Goal: Task Accomplishment & Management: Use online tool/utility

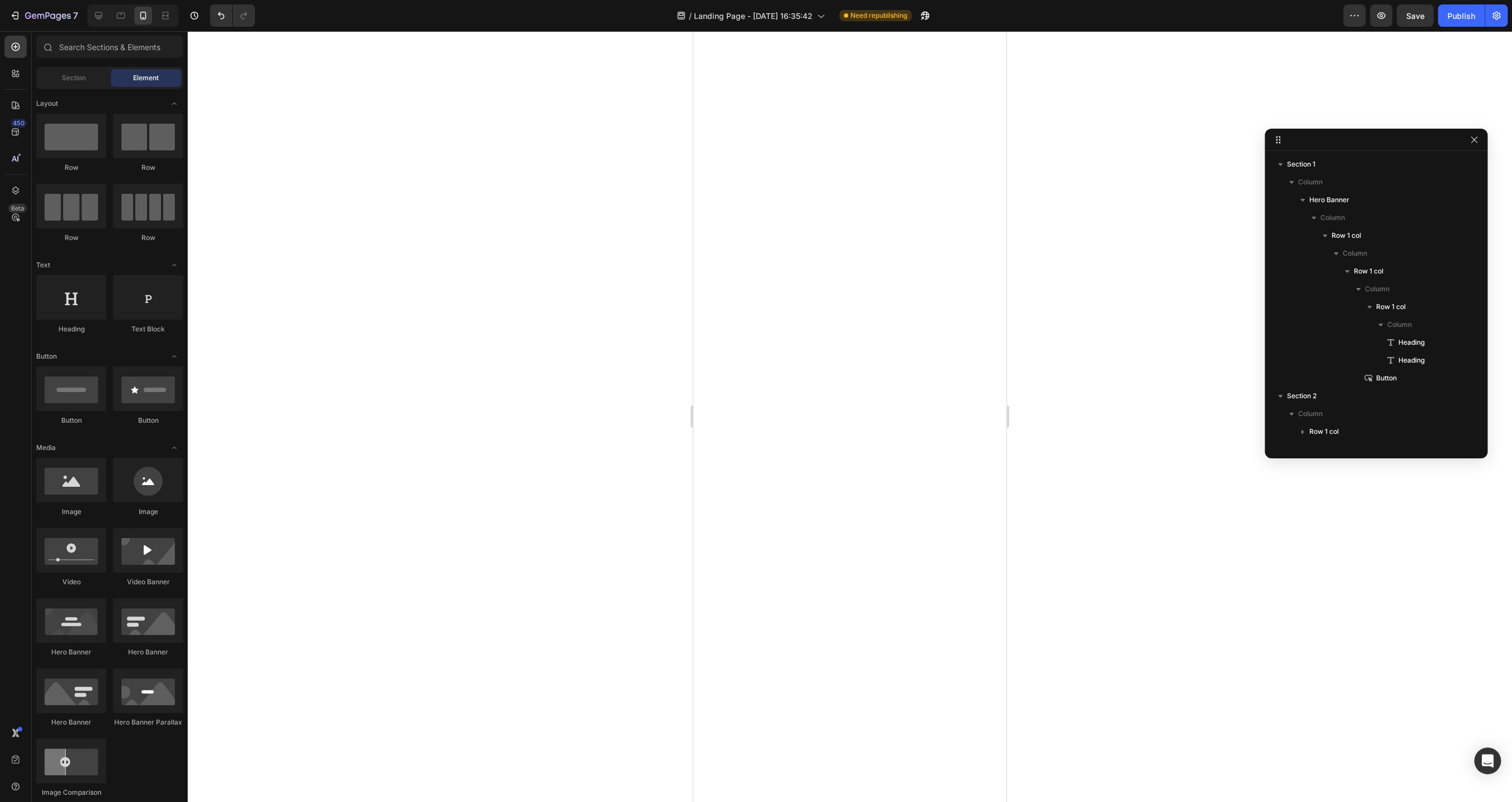
click at [552, 356] on div at bounding box center [850, 416] width 1325 height 771
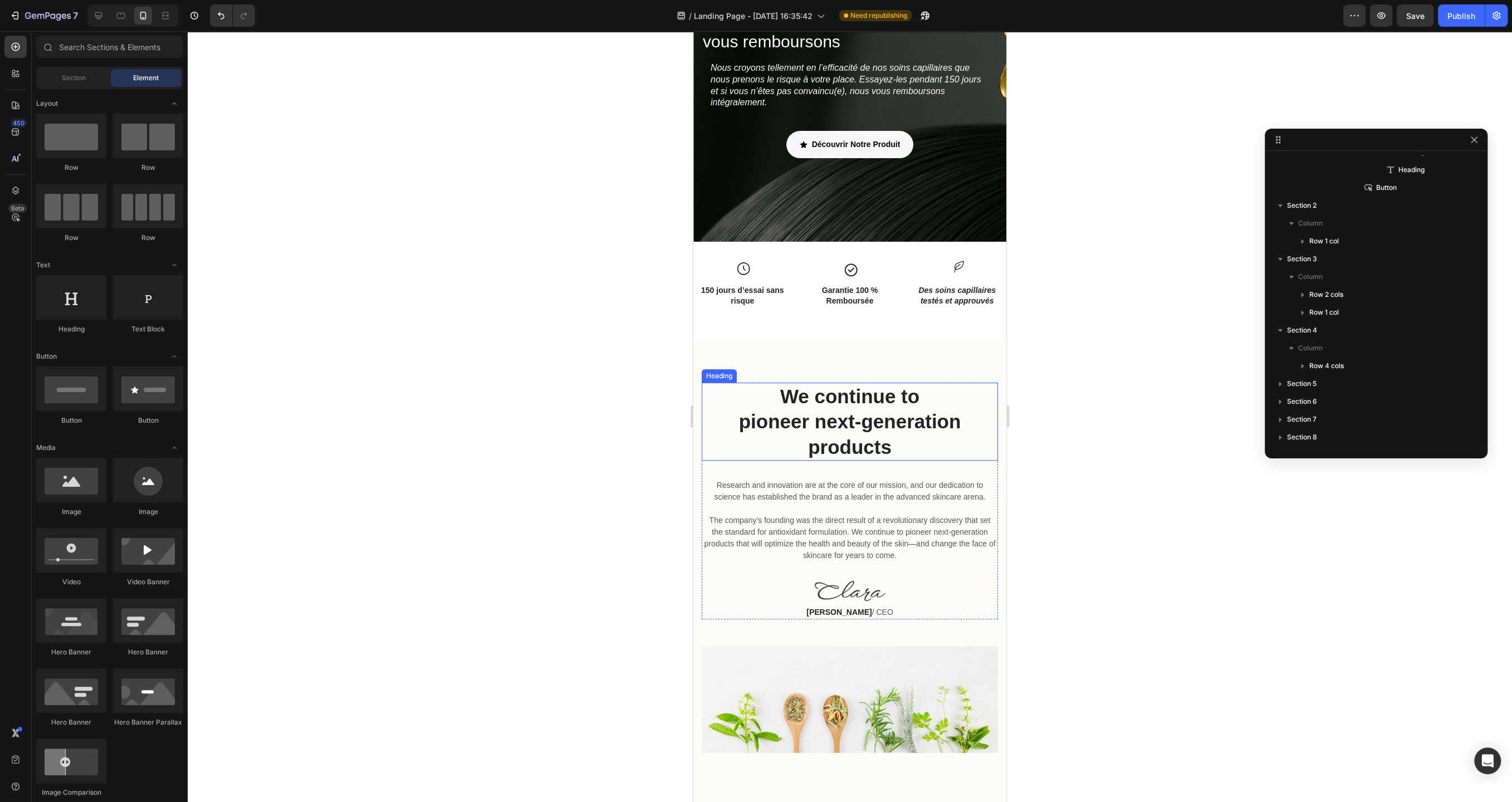
scroll to position [137, 0]
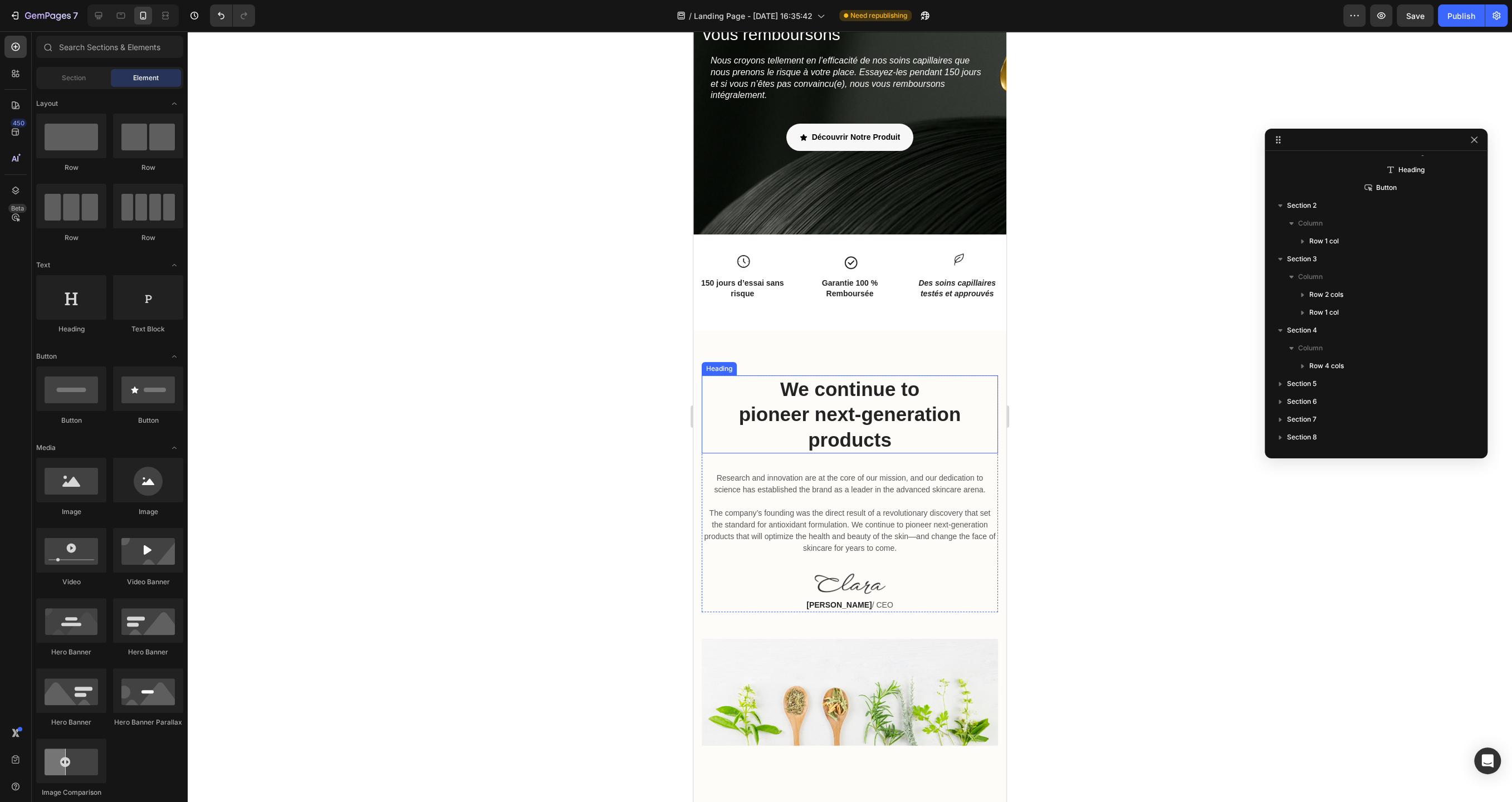
click at [851, 404] on p "We continue to pioneer next-generation products" at bounding box center [850, 414] width 294 height 76
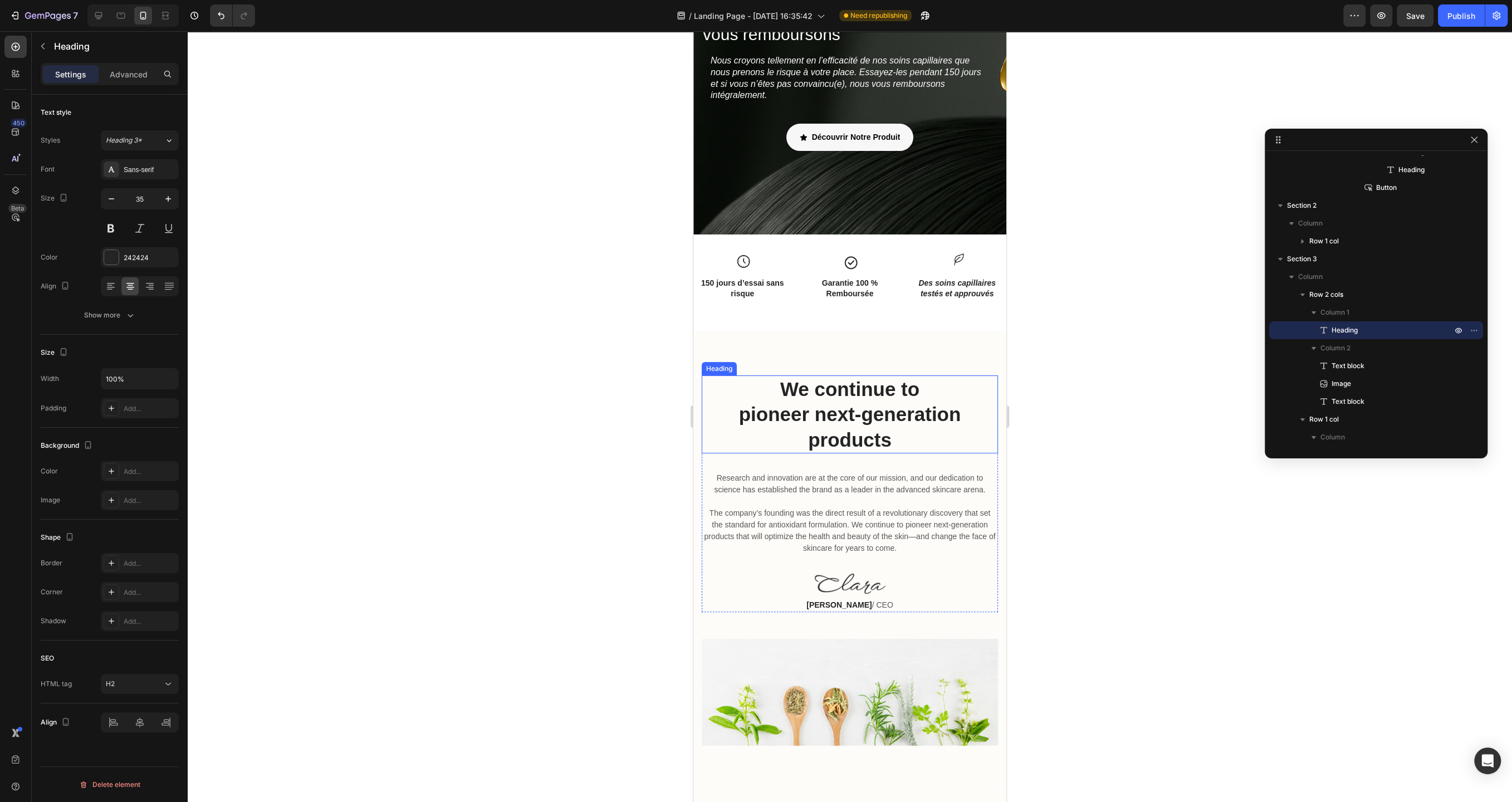
click at [851, 404] on p "We continue to pioneer next-generation products" at bounding box center [850, 414] width 294 height 76
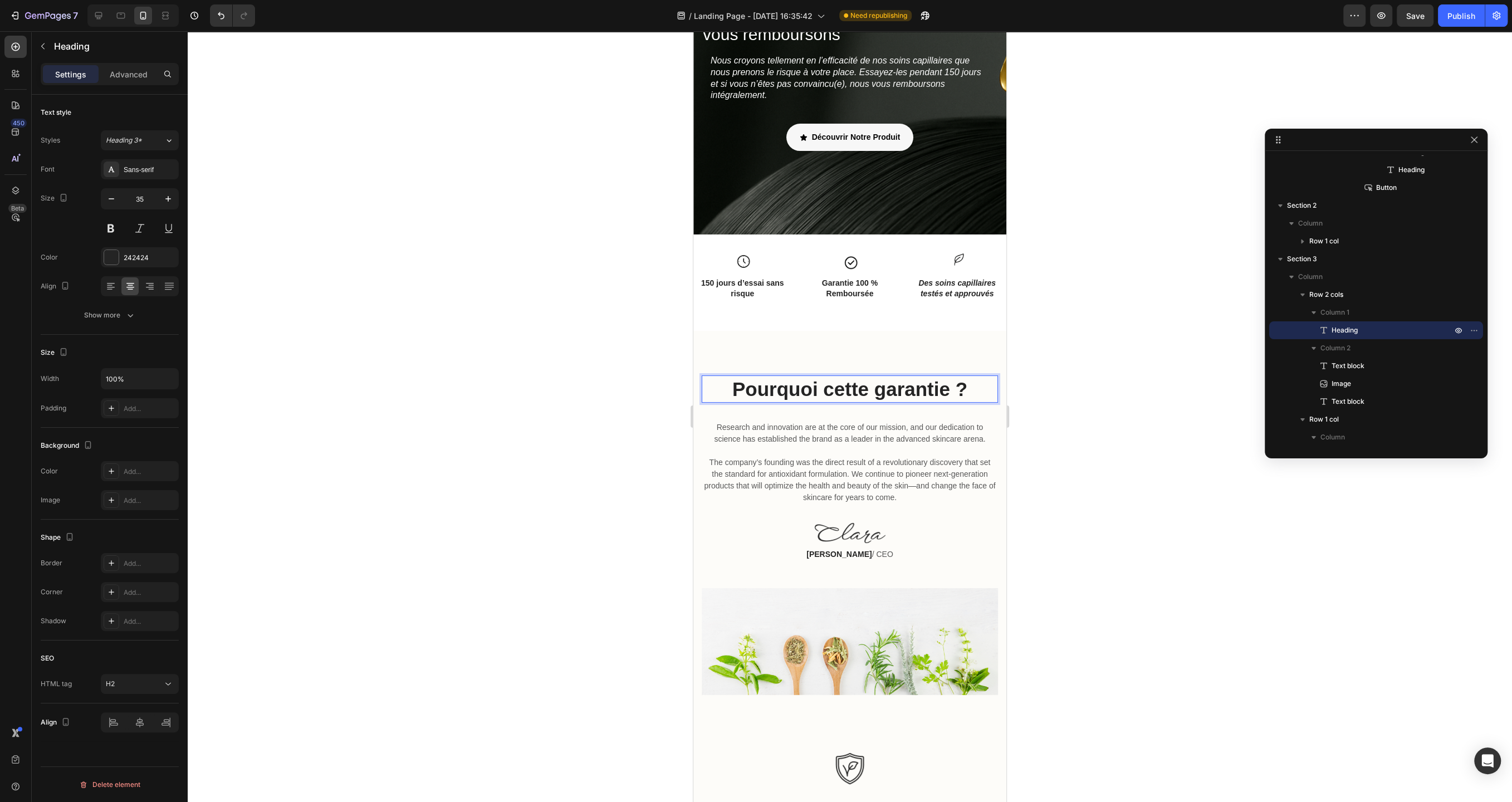
click at [492, 350] on div at bounding box center [850, 416] width 1325 height 771
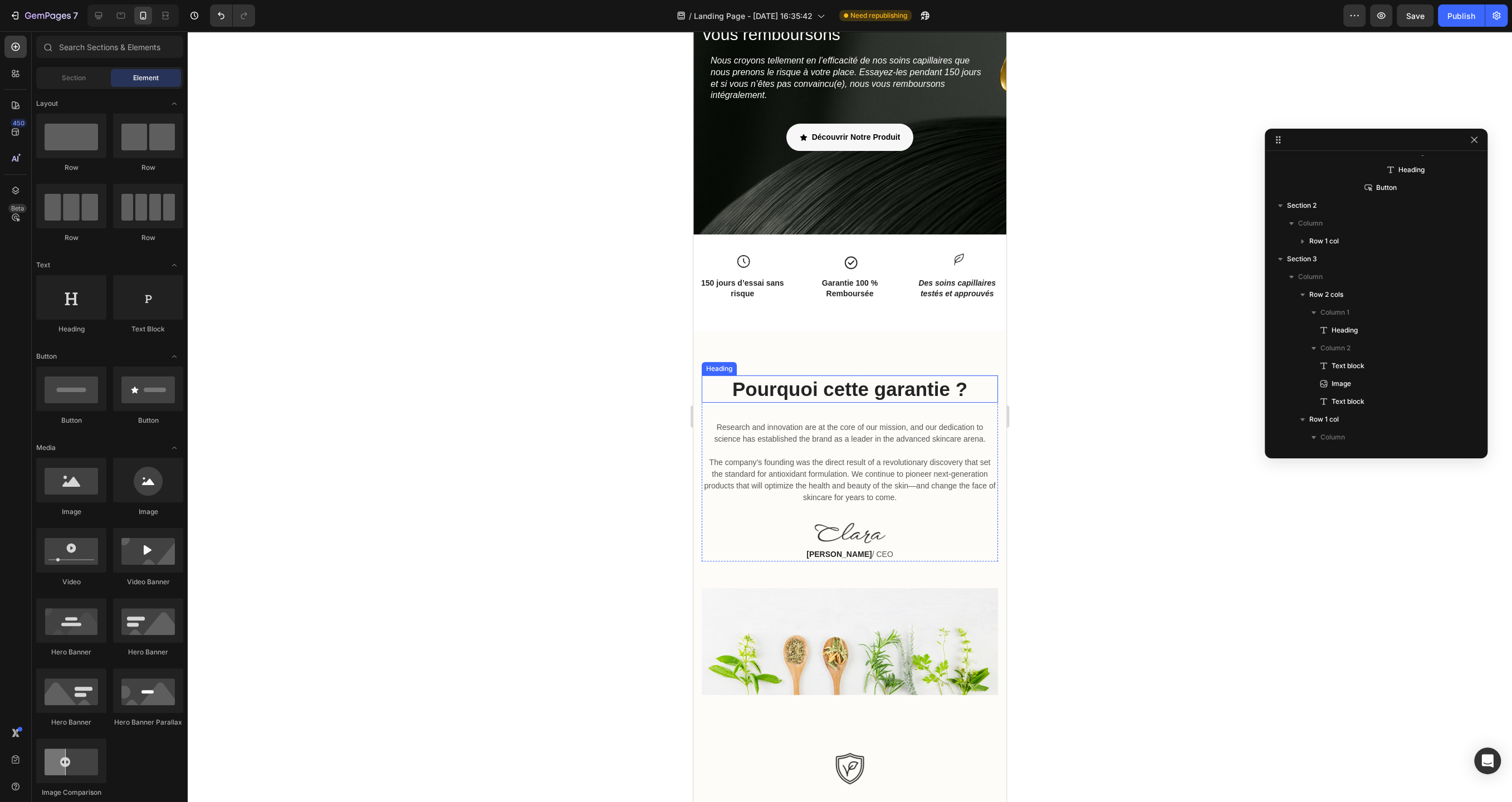
click at [837, 392] on p "Pourquoi cette garantie ?" at bounding box center [850, 389] width 294 height 26
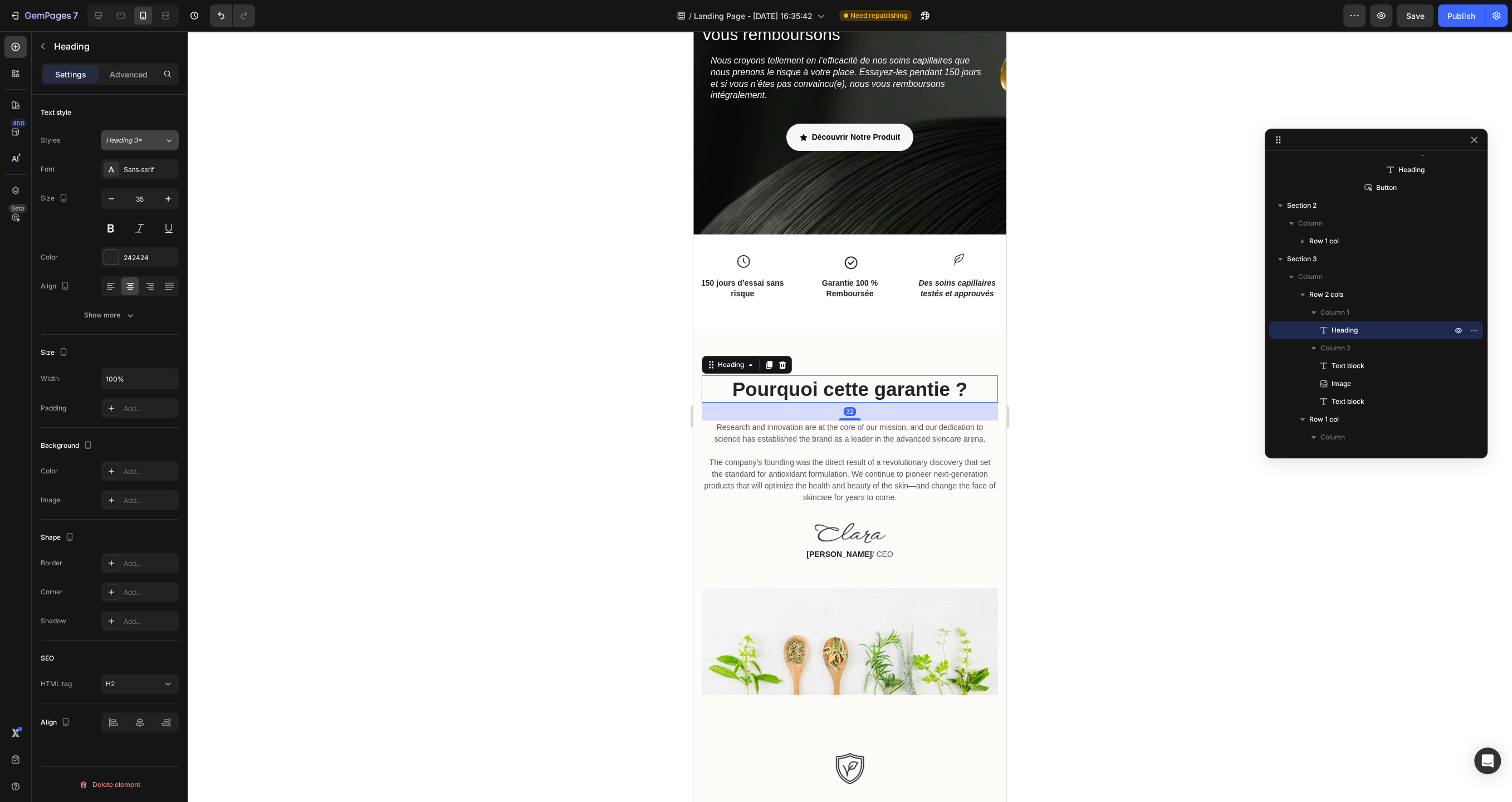
click at [155, 139] on div "Heading 3*" at bounding box center [135, 140] width 59 height 10
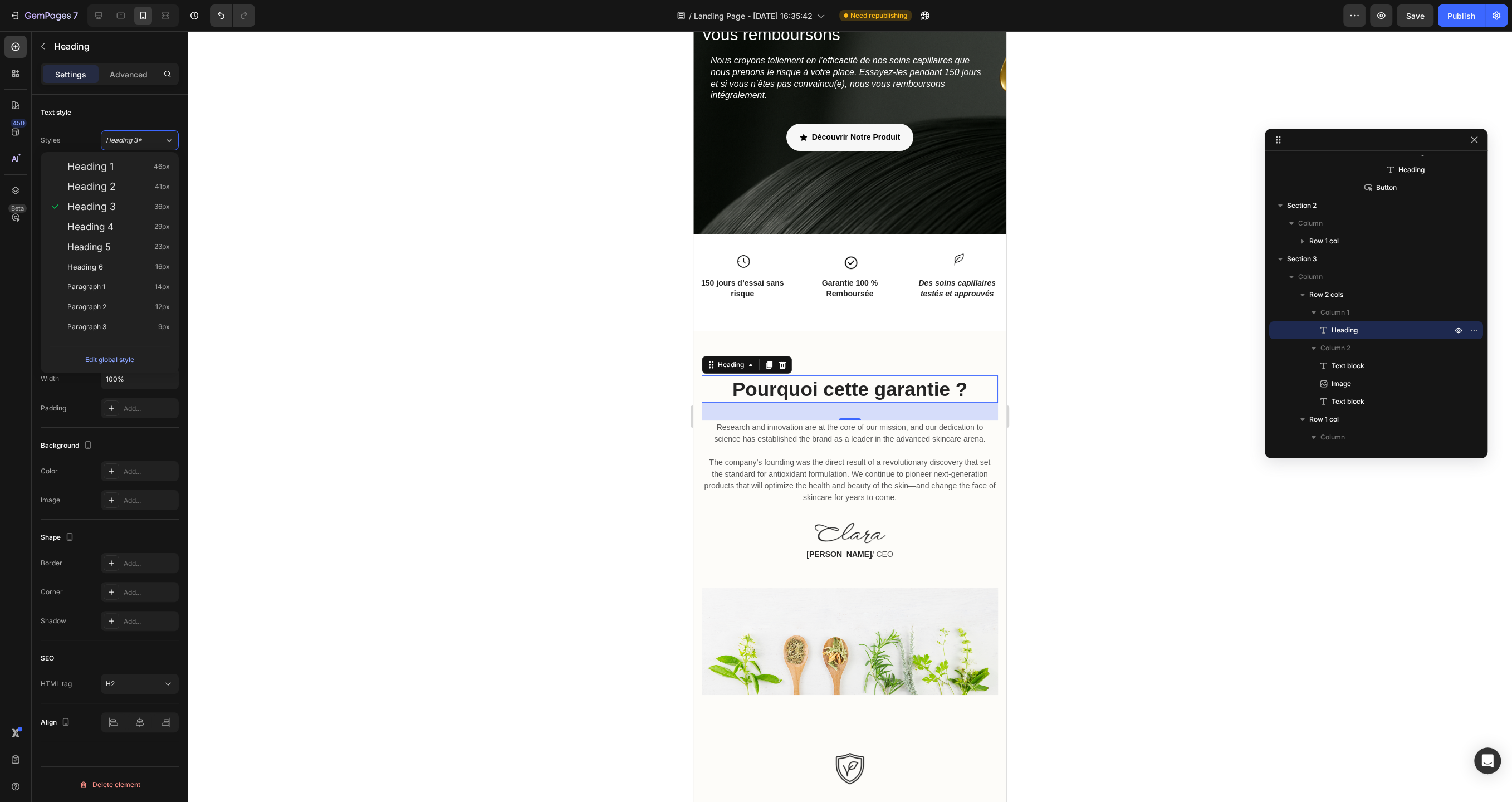
click at [382, 232] on div at bounding box center [850, 416] width 1325 height 771
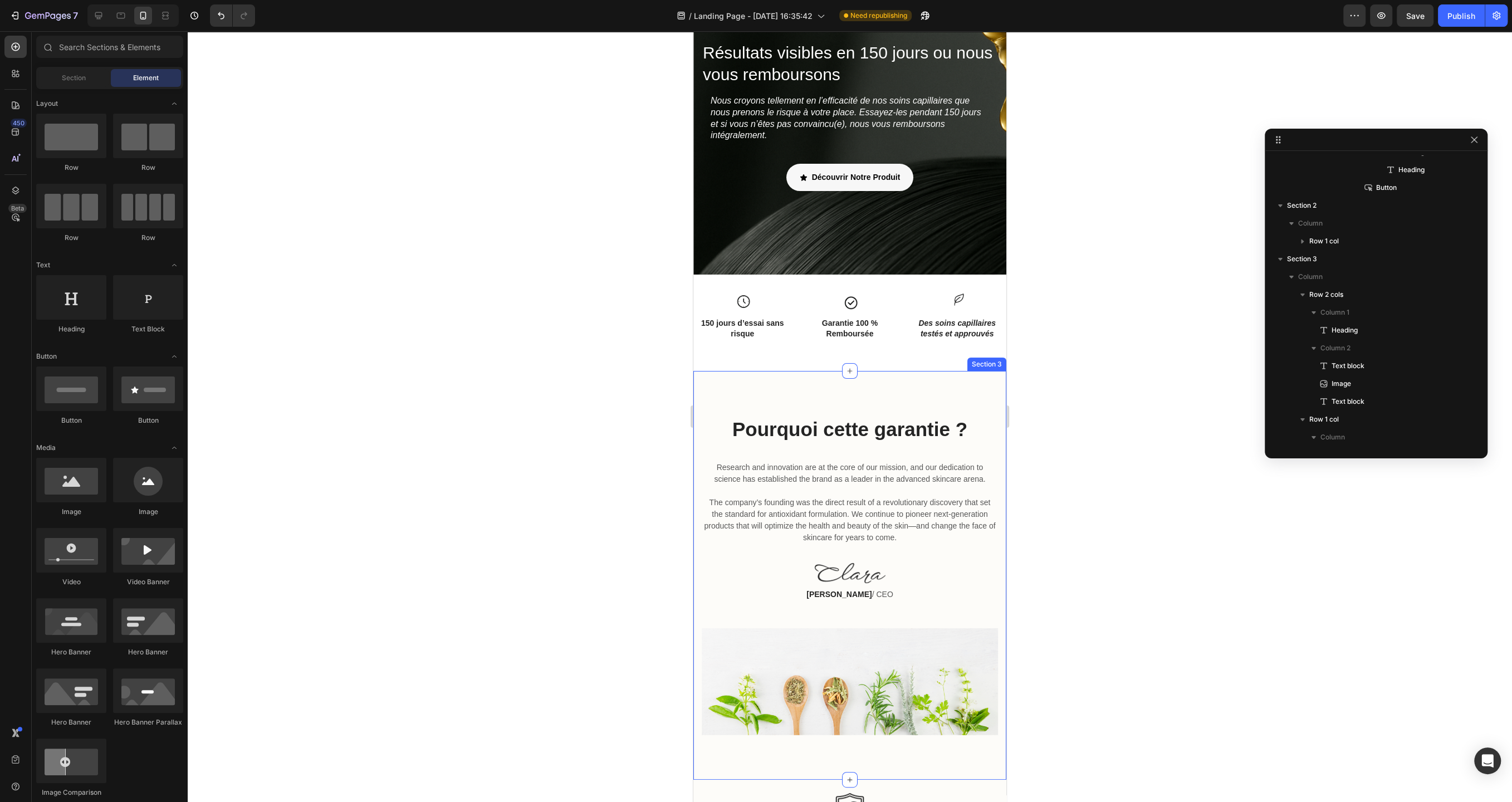
scroll to position [105, 0]
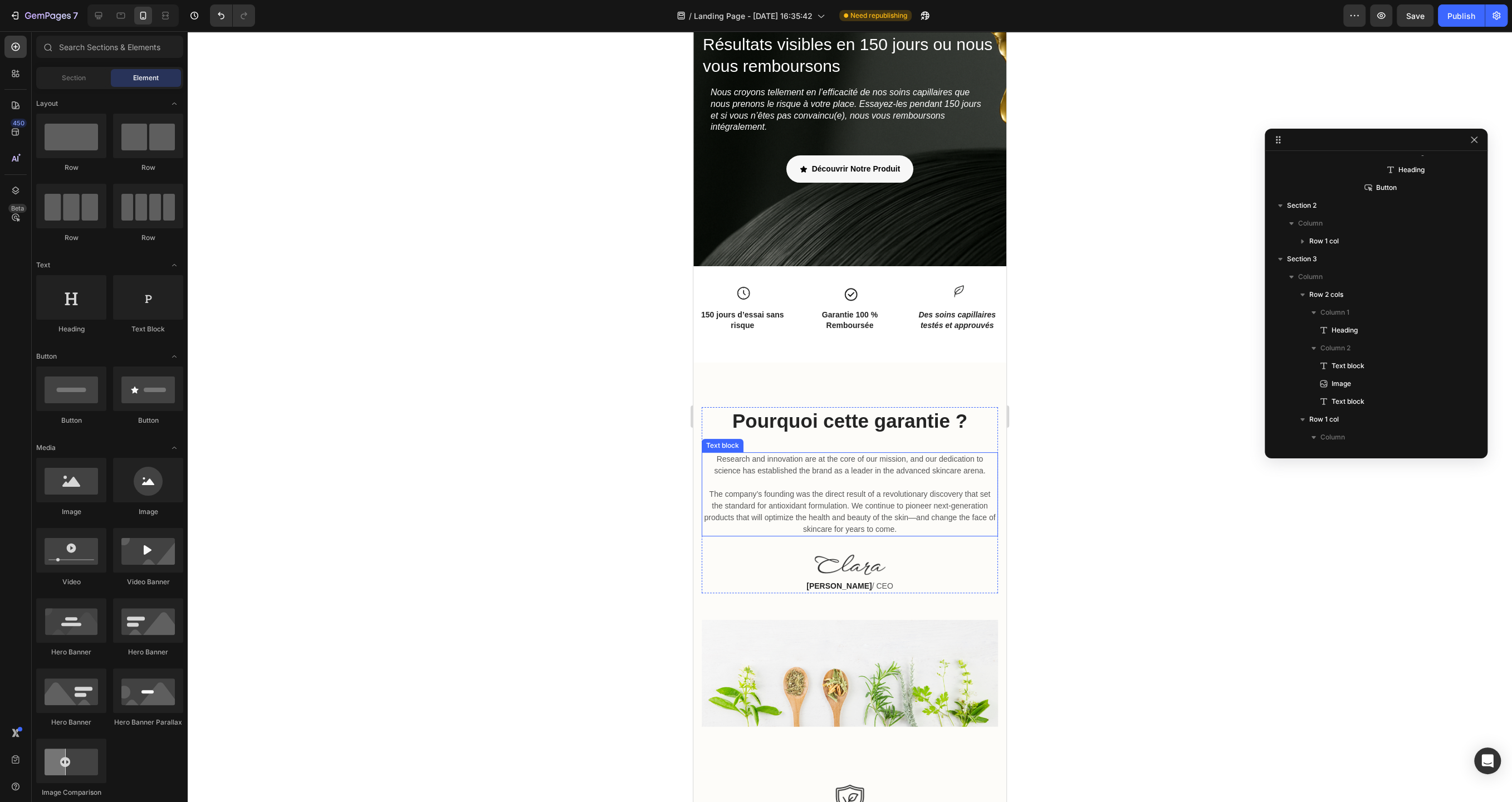
click at [804, 488] on p "Research and innovation are at the core of our mission, and our dedication to s…" at bounding box center [850, 494] width 294 height 82
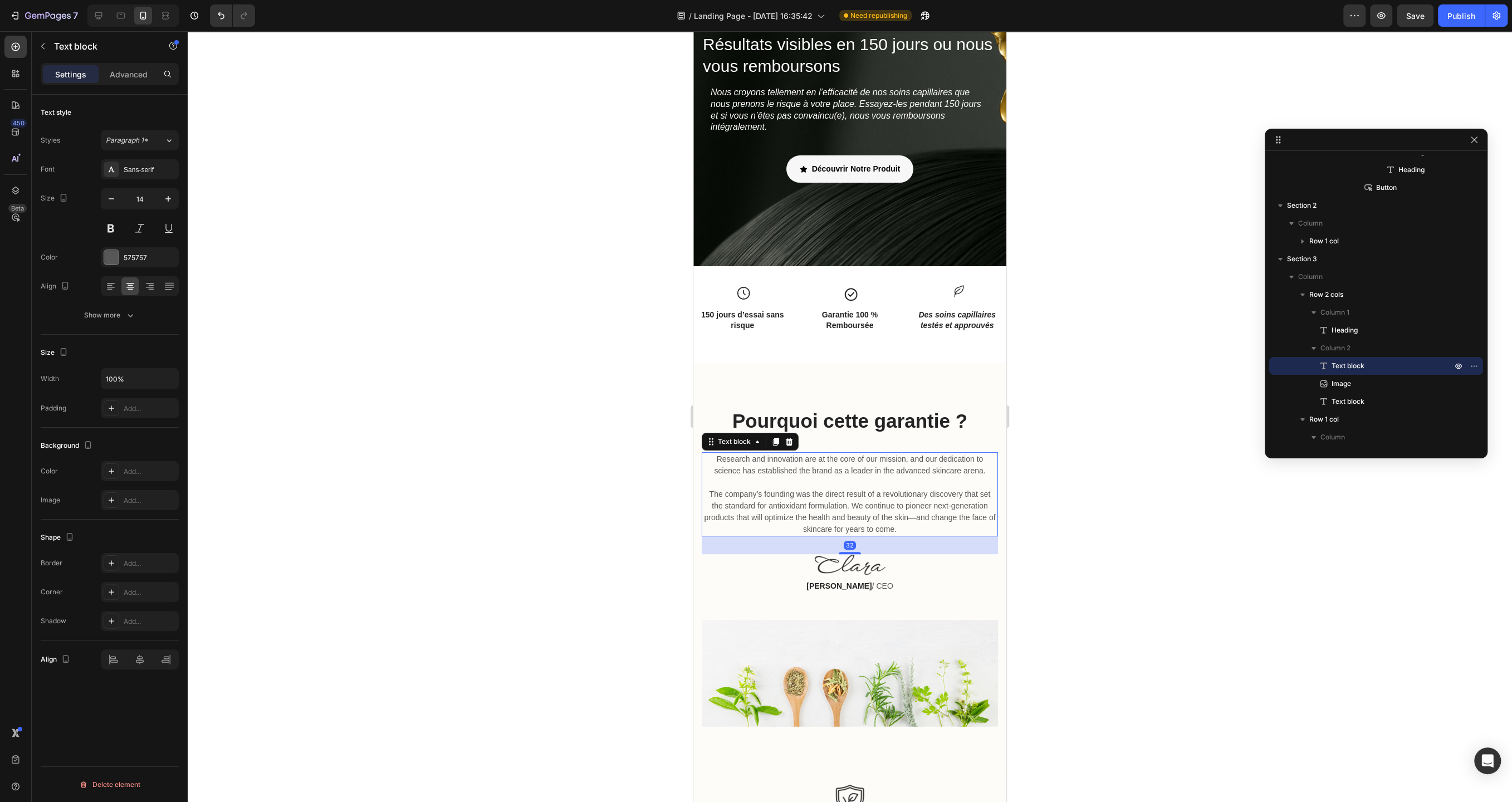
click at [804, 488] on p "Research and innovation are at the core of our mission, and our dedication to s…" at bounding box center [850, 494] width 294 height 82
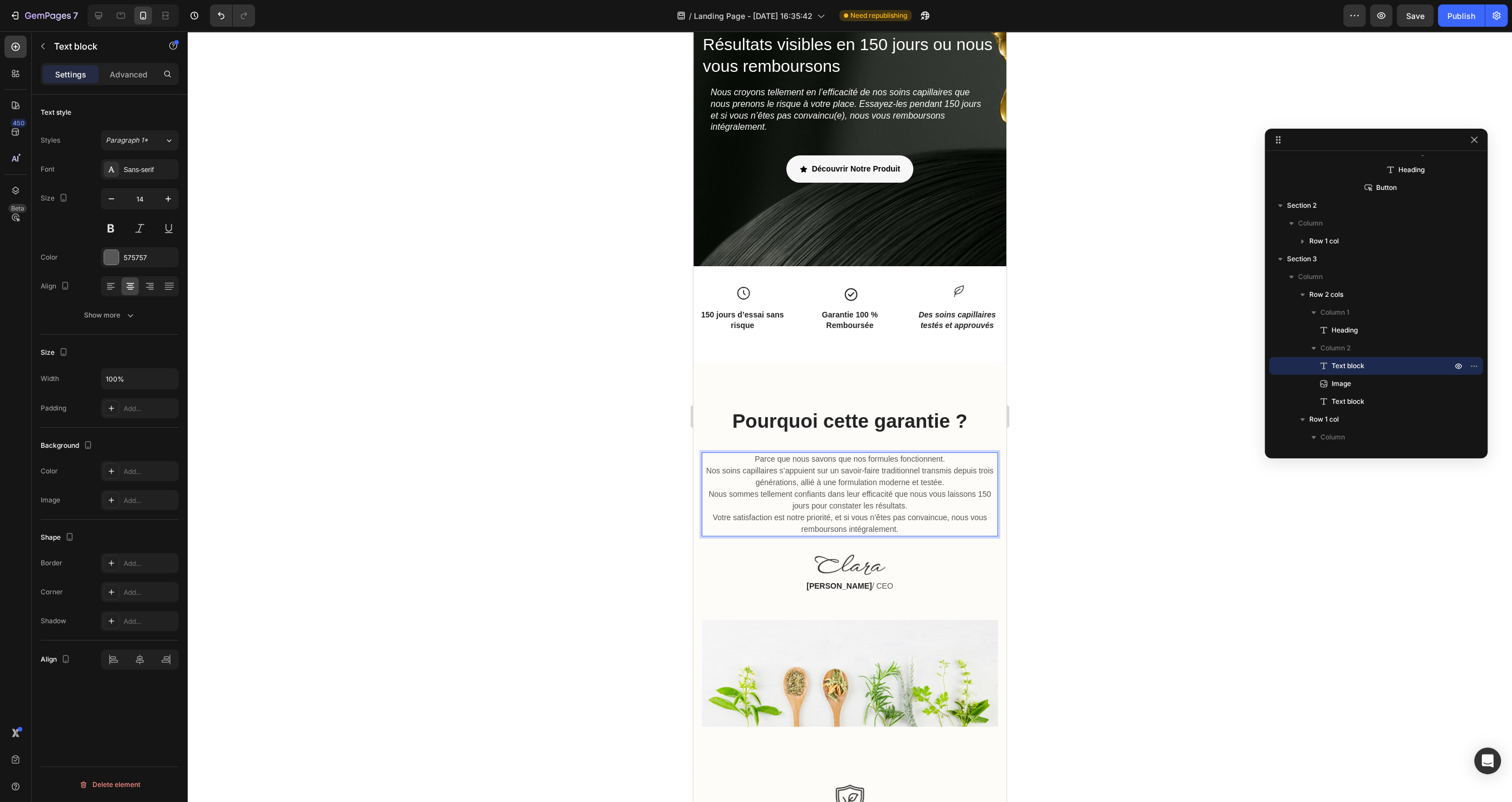
click at [627, 502] on div at bounding box center [850, 416] width 1325 height 771
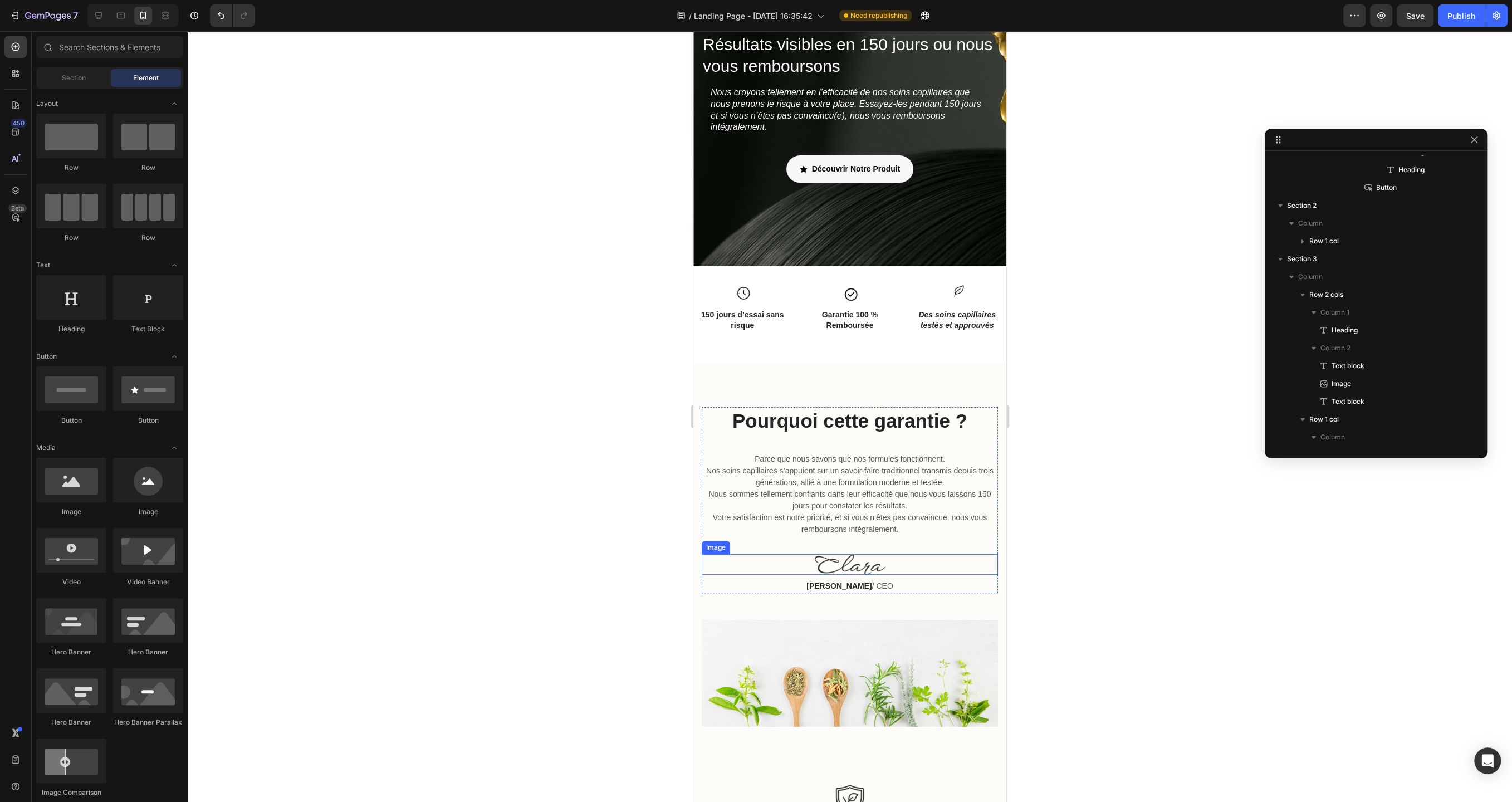
click at [871, 567] on img at bounding box center [850, 565] width 71 height 21
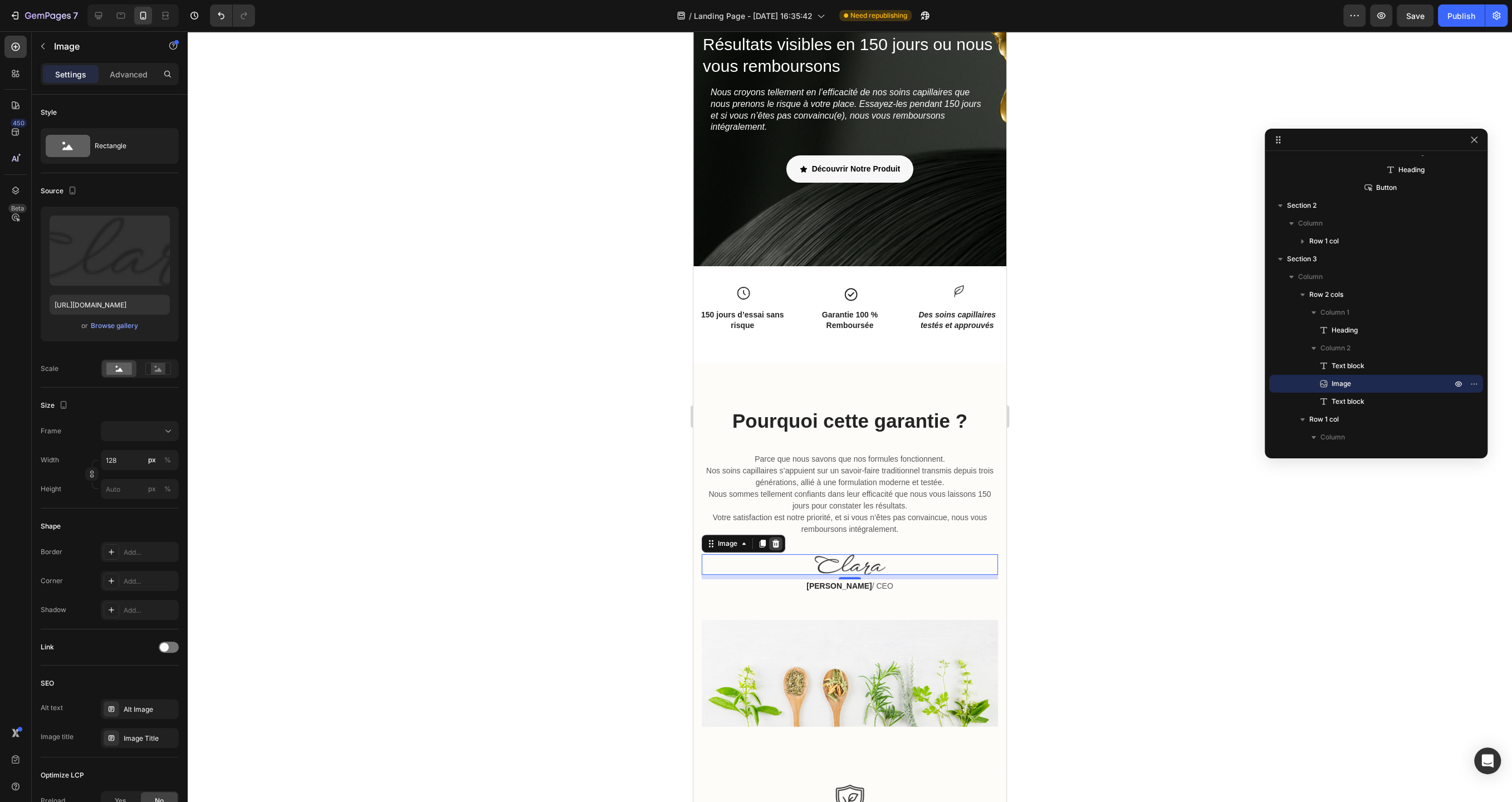
click at [778, 540] on icon at bounding box center [776, 543] width 9 height 9
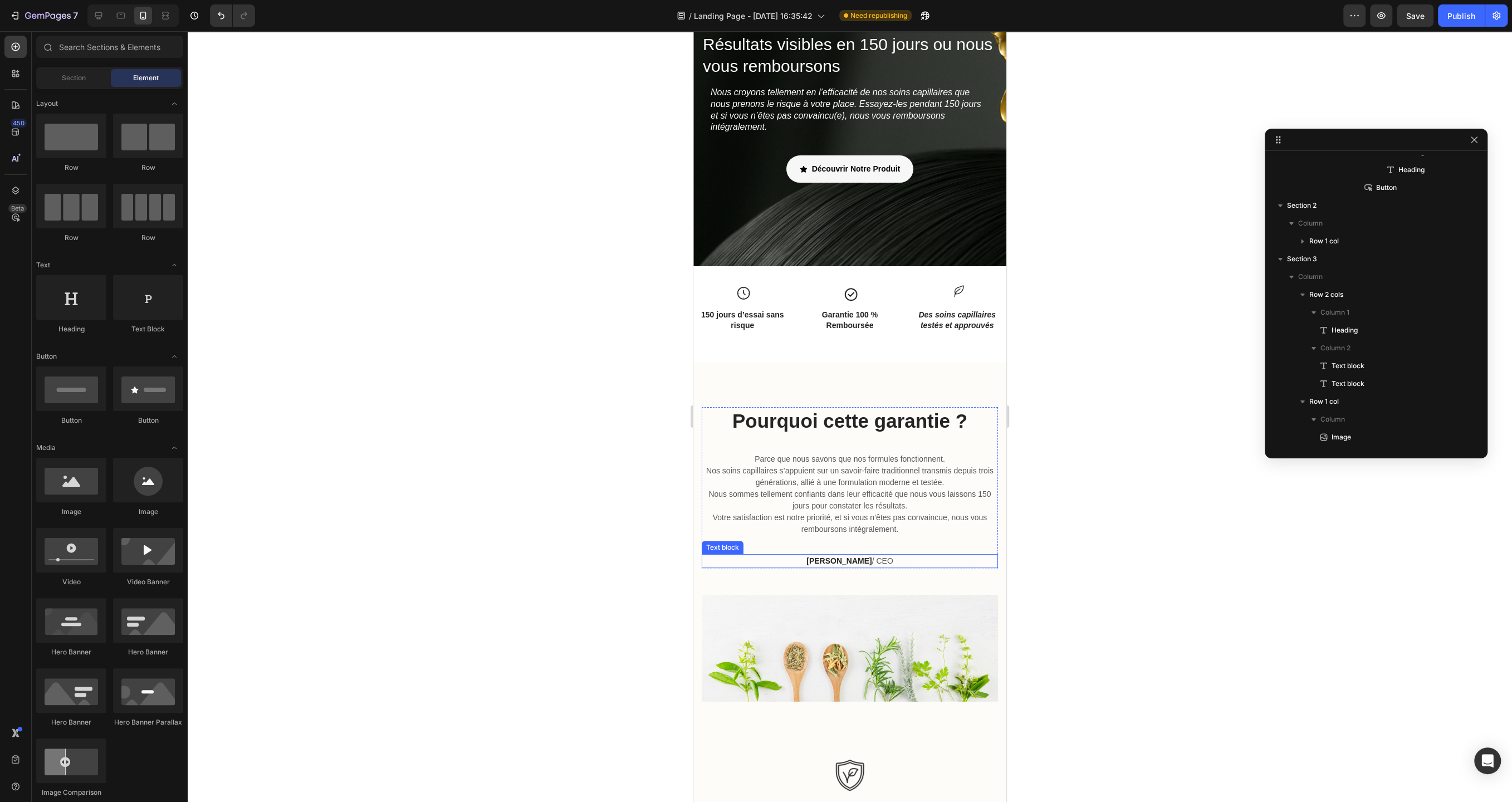
click at [837, 560] on strong "[PERSON_NAME]" at bounding box center [839, 561] width 65 height 9
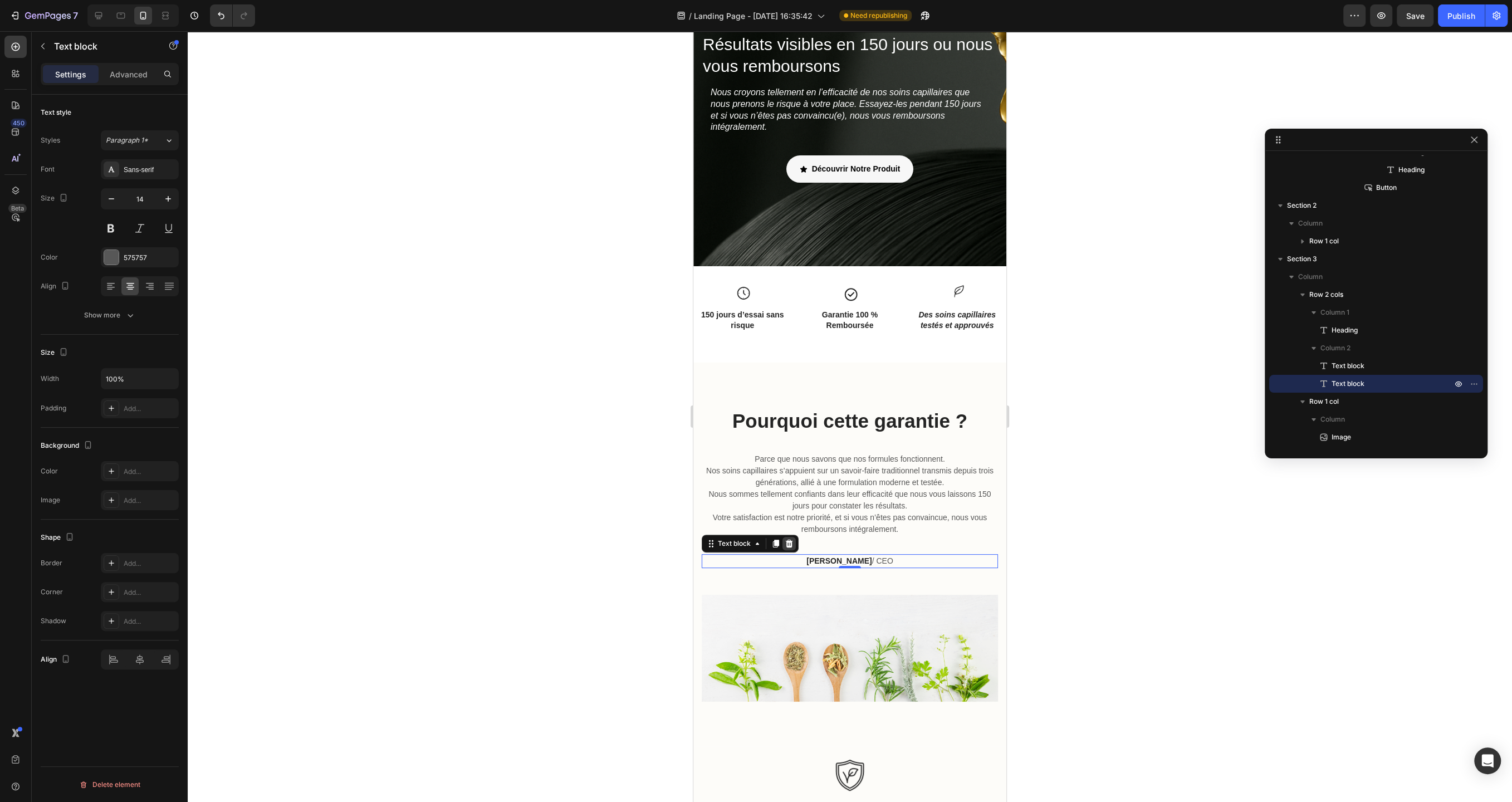
click at [793, 543] on icon at bounding box center [789, 543] width 9 height 9
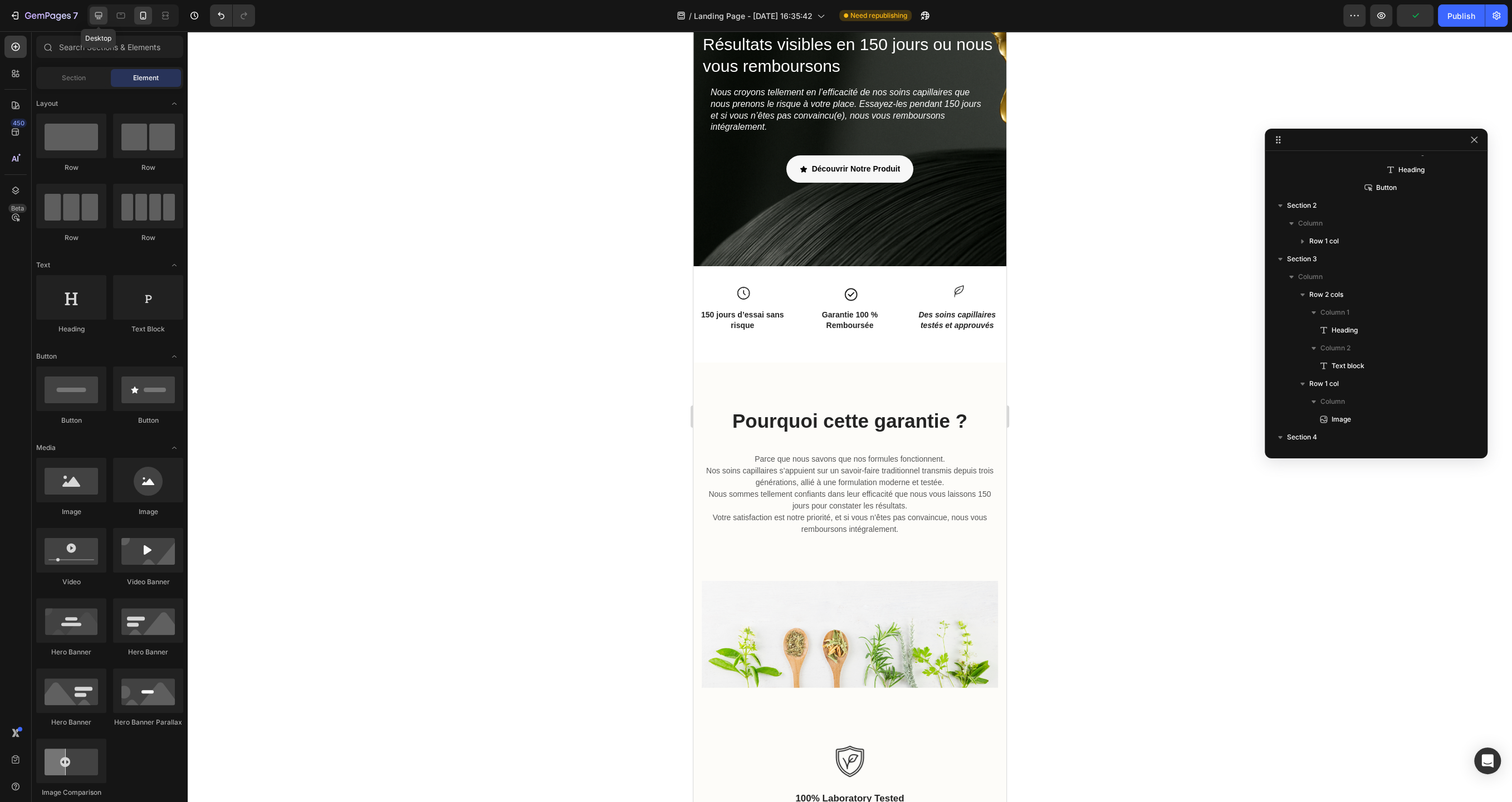
click at [100, 12] on icon at bounding box center [98, 16] width 7 height 7
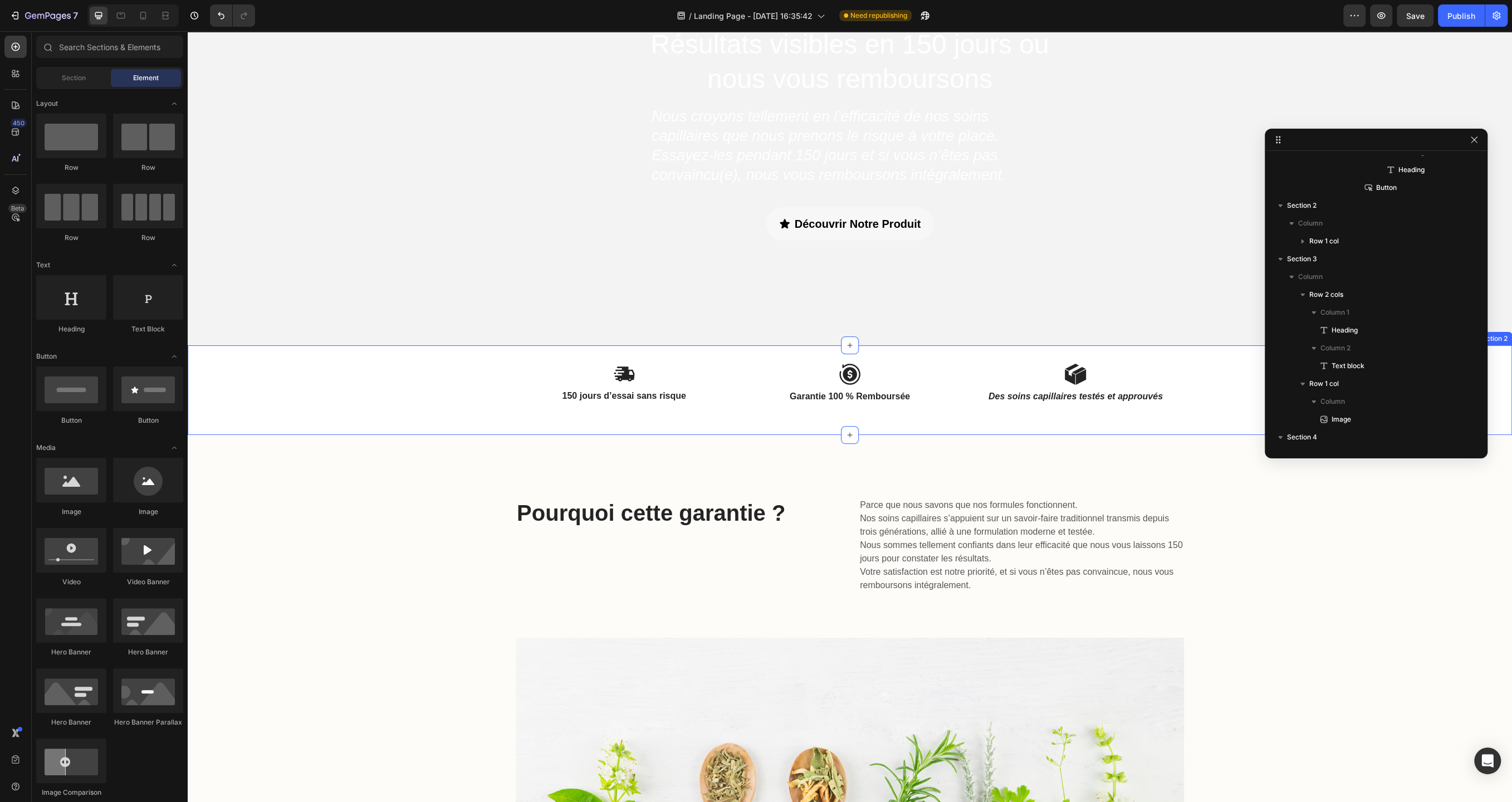
scroll to position [110, 0]
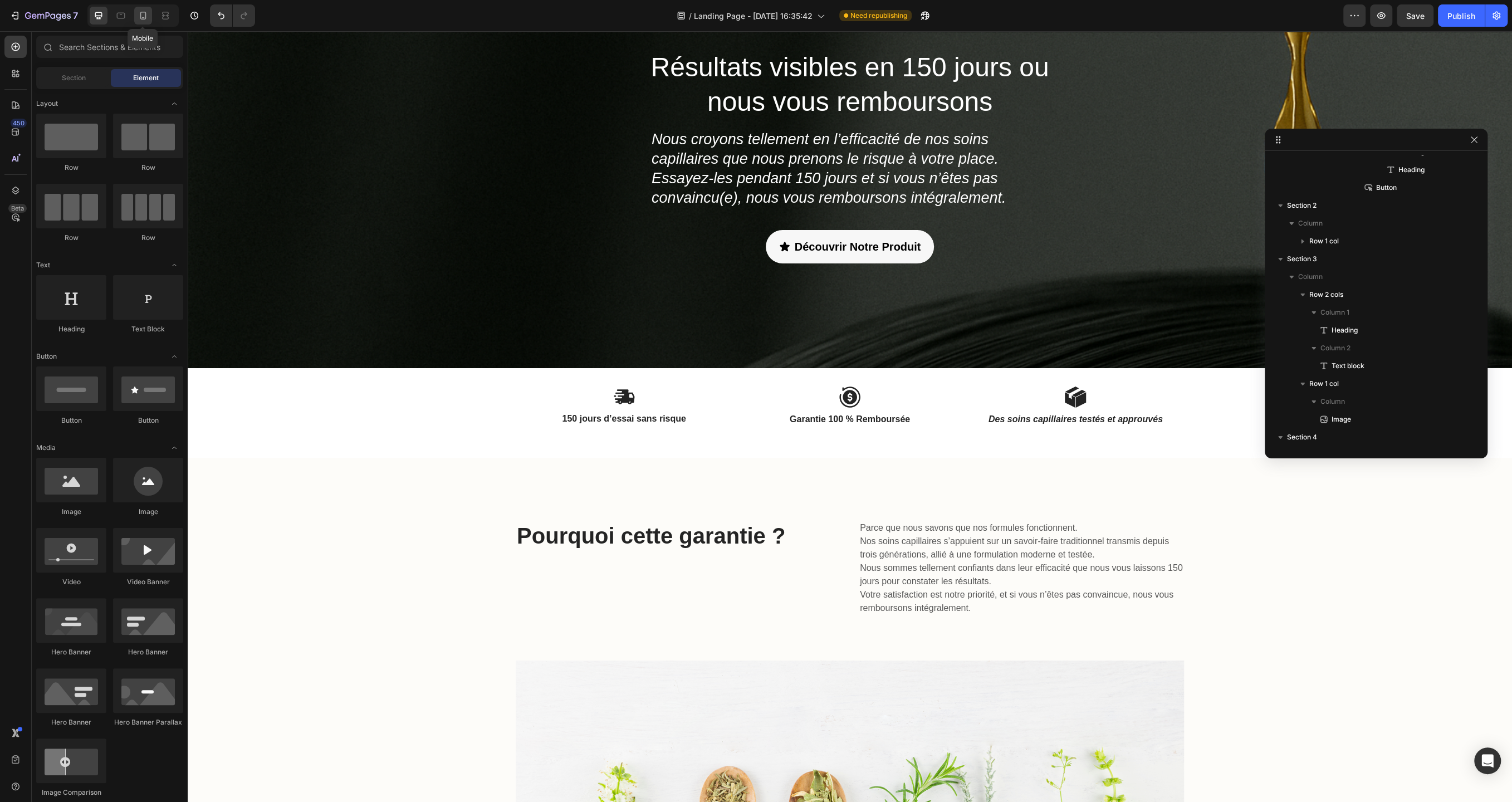
click at [145, 14] on icon at bounding box center [143, 16] width 6 height 8
